Goal: Task Accomplishment & Management: Use online tool/utility

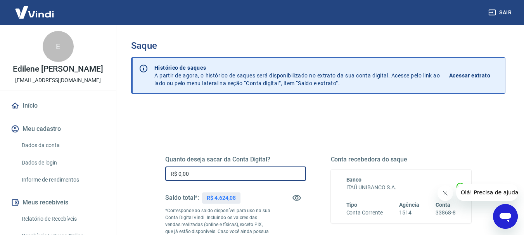
drag, startPoint x: 200, startPoint y: 174, endPoint x: 136, endPoint y: 177, distance: 63.3
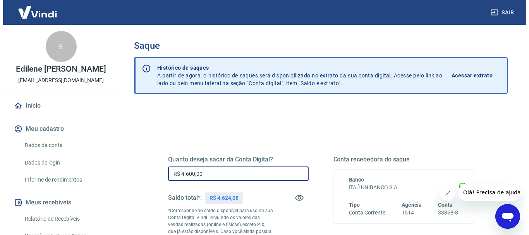
scroll to position [78, 0]
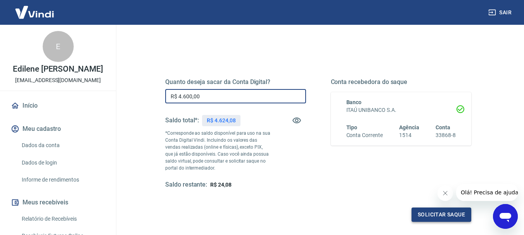
type input "R$ 4.600,00"
click at [439, 212] on button "Solicitar saque" at bounding box center [441, 215] width 60 height 14
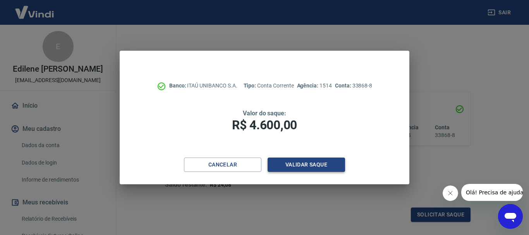
click at [300, 169] on button "Validar saque" at bounding box center [307, 165] width 78 height 14
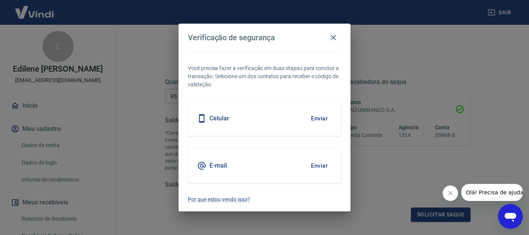
click at [318, 115] on button "Enviar" at bounding box center [319, 118] width 25 height 16
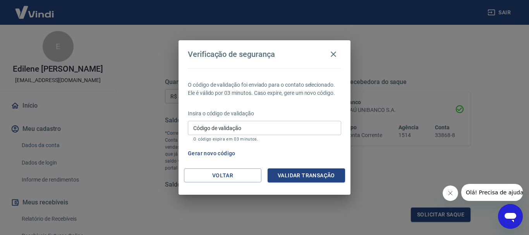
click at [208, 129] on input "Código de validação" at bounding box center [264, 128] width 153 height 14
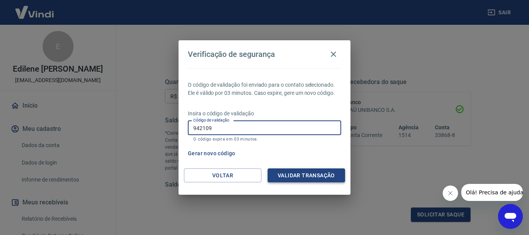
type input "942109"
click at [305, 173] on button "Validar transação" at bounding box center [307, 176] width 78 height 14
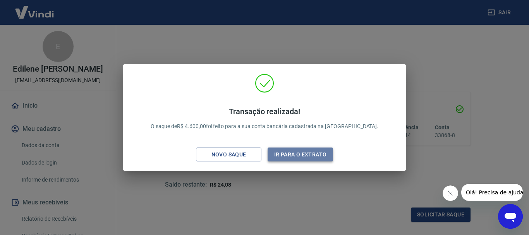
click at [308, 152] on button "Ir para o extrato" at bounding box center [300, 155] width 65 height 14
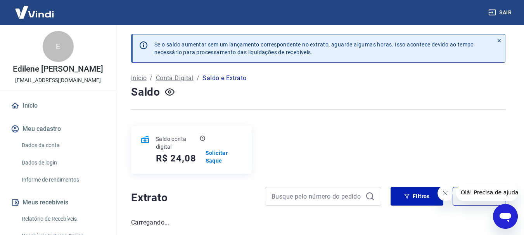
click at [503, 13] on button "Sair" at bounding box center [500, 12] width 28 height 14
